Goal: Navigation & Orientation: Find specific page/section

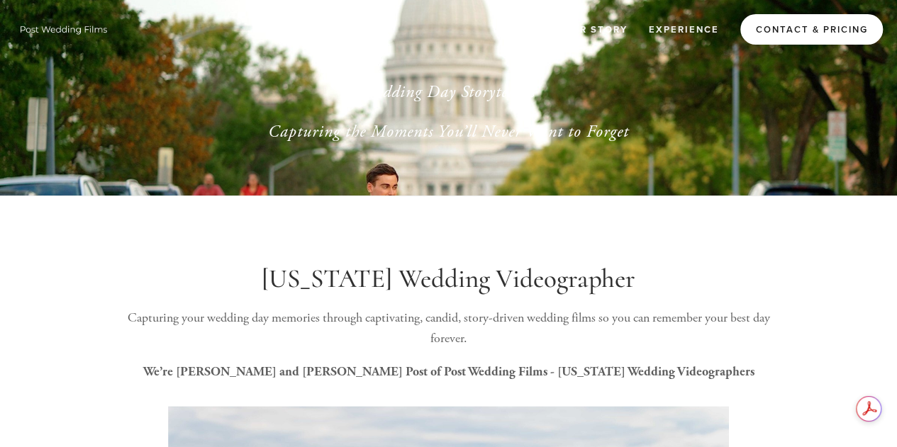
click at [756, 22] on link "Contact & Pricing" at bounding box center [811, 29] width 142 height 30
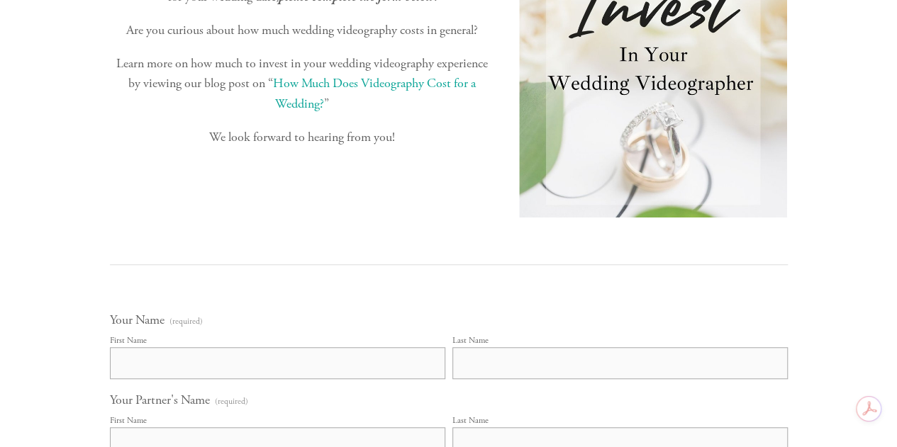
scroll to position [354, 0]
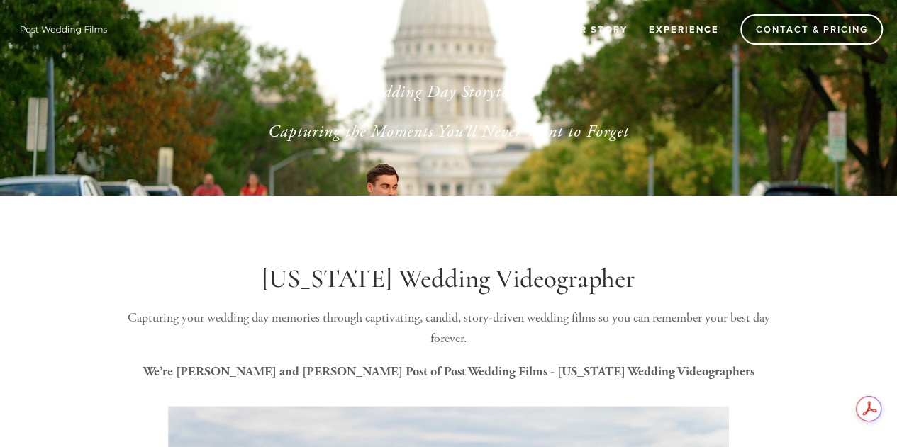
click at [685, 36] on link "Experience" at bounding box center [683, 29] width 89 height 23
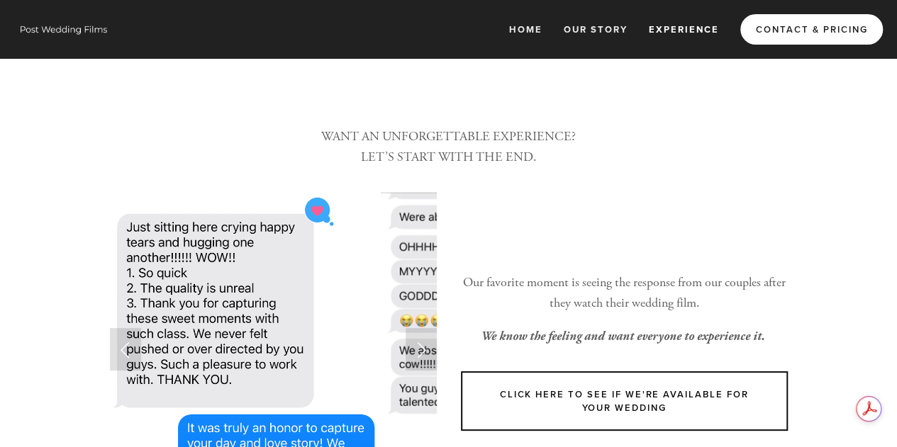
click at [766, 28] on link "Contact & Pricing" at bounding box center [811, 29] width 142 height 30
